Goal: Information Seeking & Learning: Learn about a topic

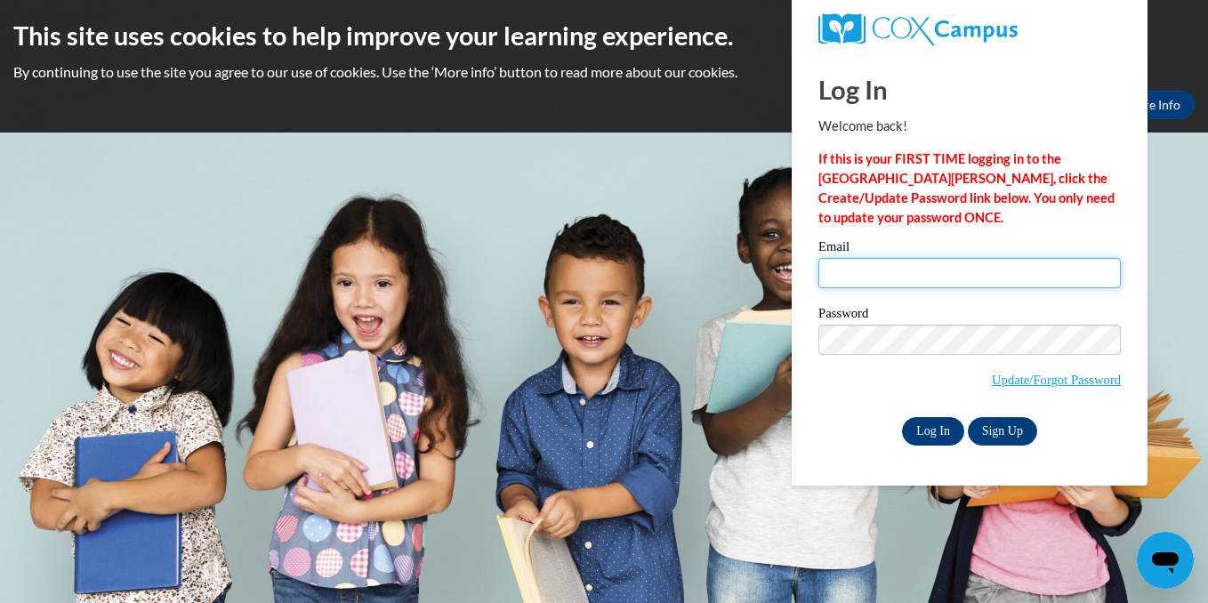
type input "coppola.catherine@oakwoodschools.org"
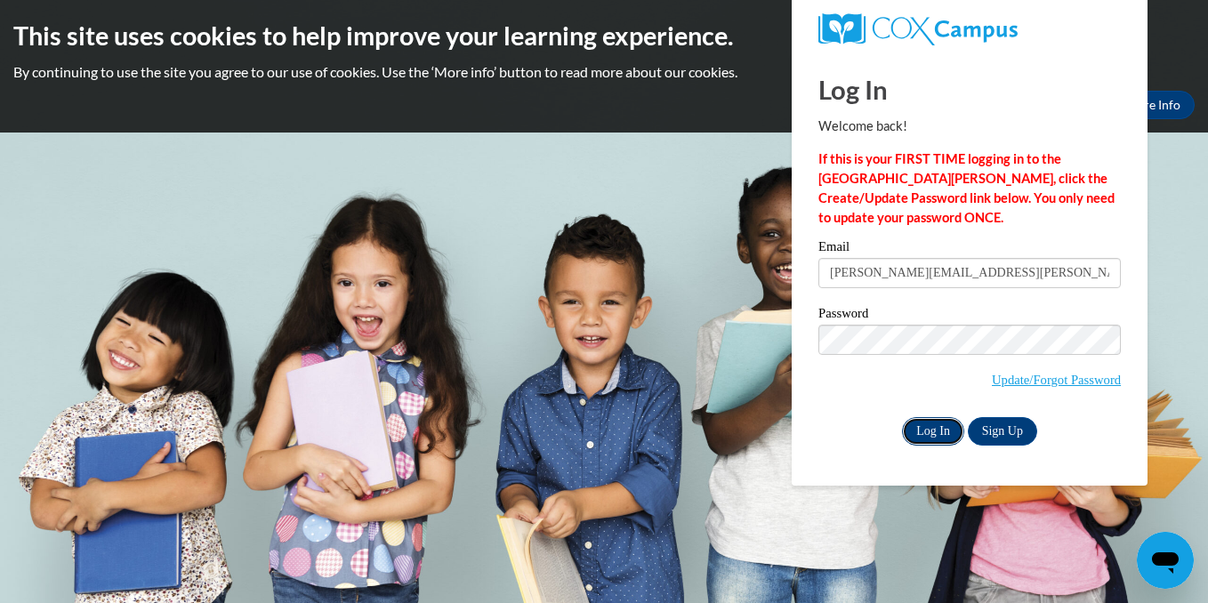
click at [916, 432] on input "Log In" at bounding box center [933, 431] width 62 height 28
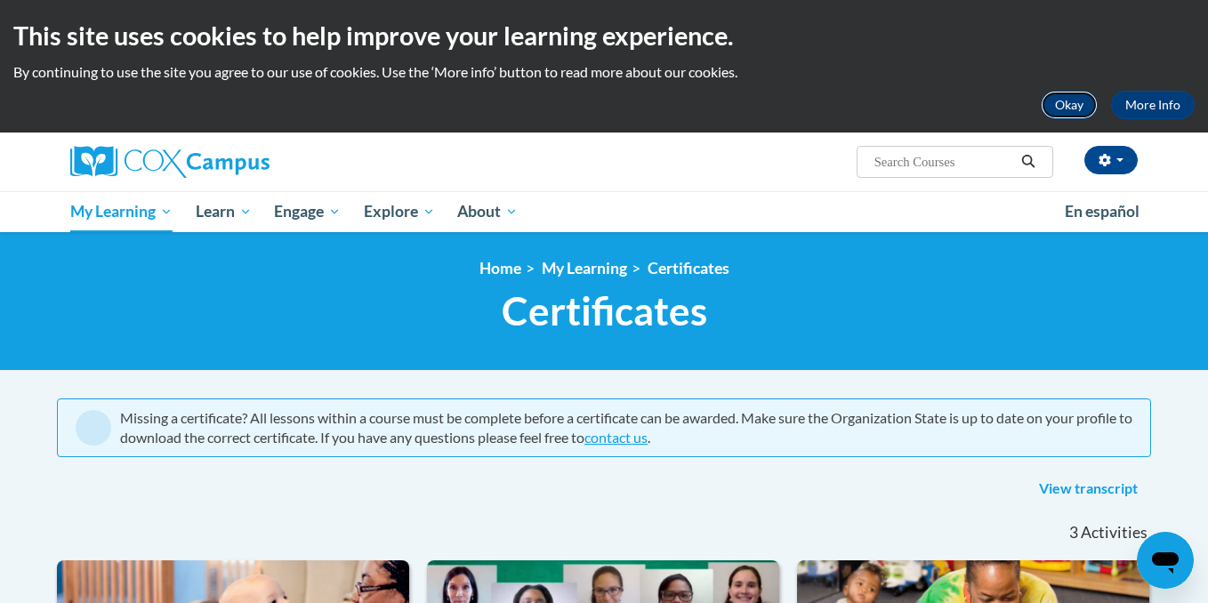
click at [1070, 107] on button "Okay" at bounding box center [1069, 105] width 57 height 28
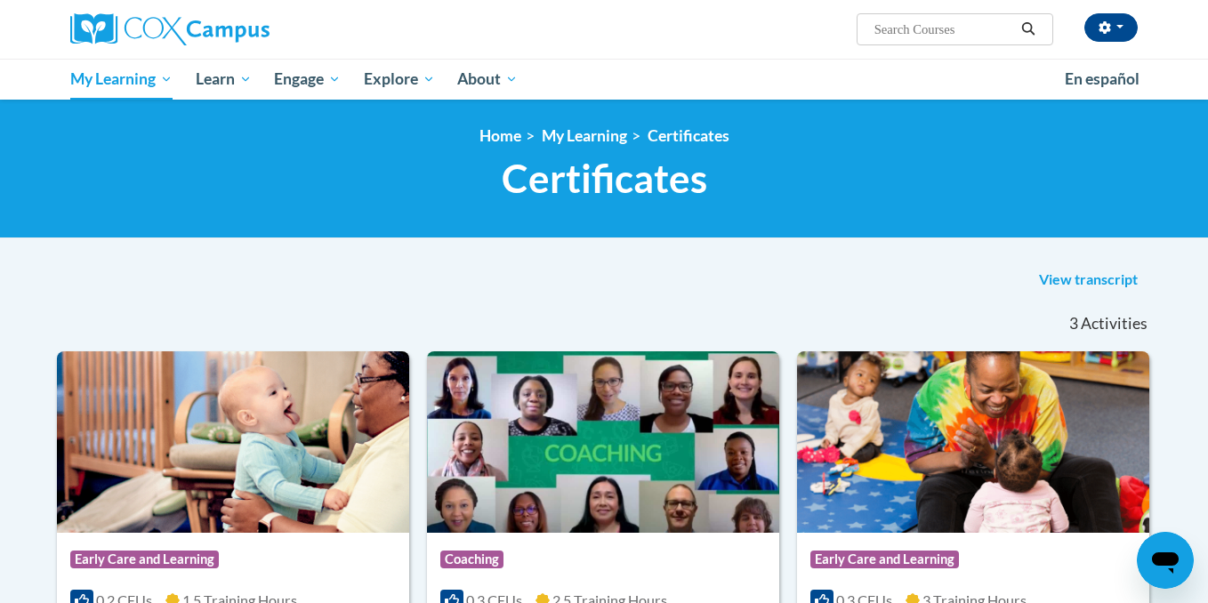
drag, startPoint x: 1072, startPoint y: 105, endPoint x: 1029, endPoint y: 85, distance: 48.2
click at [1063, 105] on div "<en>Home</en><fr>Accueil</fr><de>Zuhause</de><it>Casa</it><es>Casa</es><pt>Casa…" at bounding box center [604, 169] width 1208 height 139
